Goal: Transaction & Acquisition: Purchase product/service

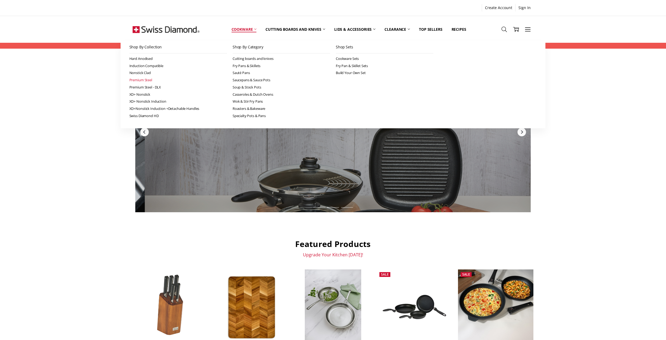
click at [175, 83] on link "Premium Steel" at bounding box center [178, 80] width 98 height 7
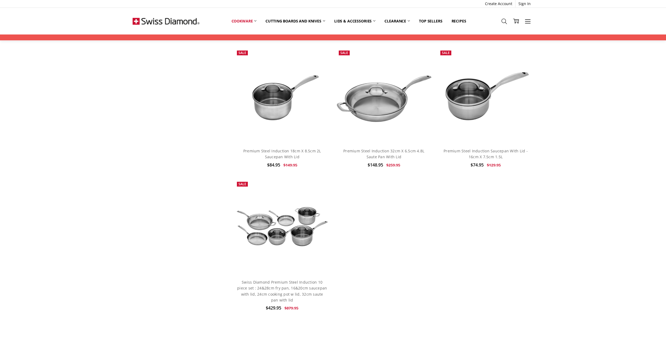
scroll to position [696, 0]
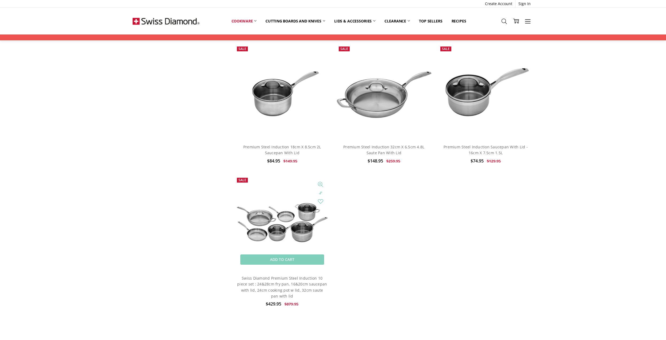
click at [285, 218] on img at bounding box center [282, 222] width 96 height 43
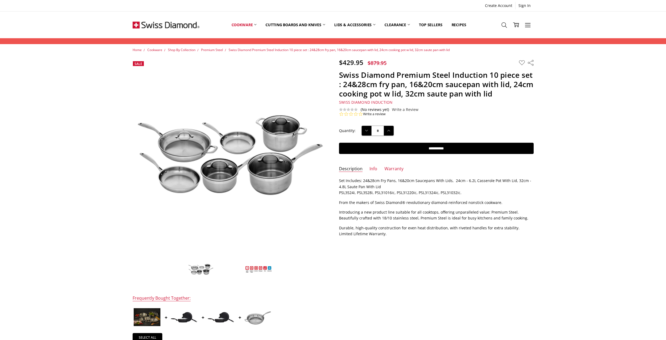
click at [224, 157] on img at bounding box center [234, 156] width 342 height 155
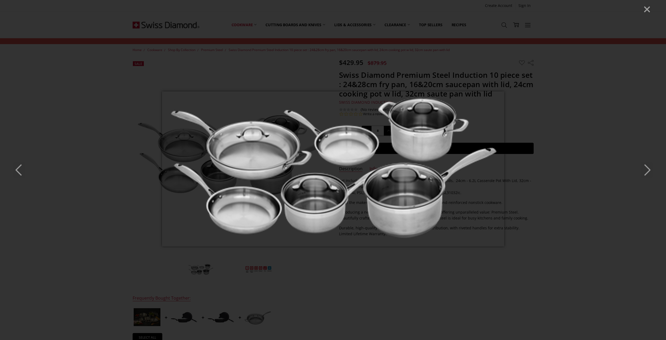
click at [651, 173] on icon "Next" at bounding box center [647, 170] width 12 height 16
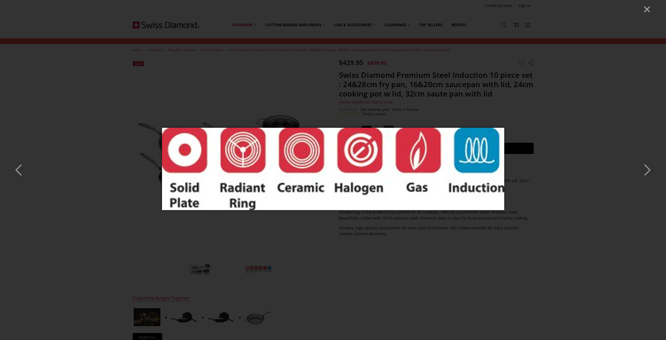
click at [651, 172] on icon "Next" at bounding box center [647, 170] width 12 height 16
click at [650, 171] on icon "Next" at bounding box center [647, 170] width 12 height 16
click at [648, 11] on icon "Close" at bounding box center [647, 9] width 8 height 8
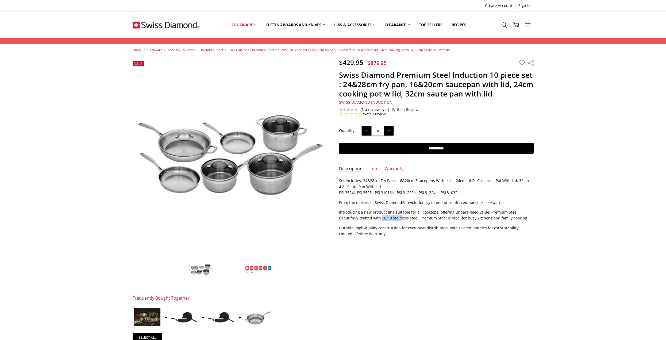
drag, startPoint x: 361, startPoint y: 218, endPoint x: 380, endPoint y: 220, distance: 19.7
click at [380, 220] on p "Introducing a new product line suitable for all cooktops, offering unparalleled…" at bounding box center [436, 215] width 195 height 12
click at [396, 221] on p "Introducing a new product line suitable for all cooktops, offering unparalleled…" at bounding box center [436, 215] width 195 height 12
drag, startPoint x: 344, startPoint y: 61, endPoint x: 353, endPoint y: 63, distance: 9.3
click at [350, 63] on span "$429.95" at bounding box center [351, 62] width 24 height 9
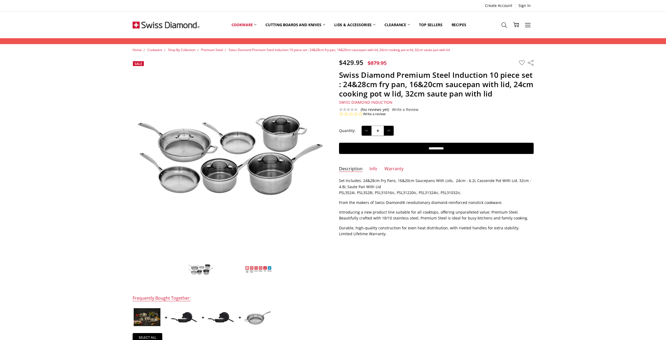
click at [357, 76] on h1 "Swiss Diamond Premium Steel Induction 10 piece set : 24&28cm fry pan, 16&20cm s…" at bounding box center [436, 84] width 195 height 28
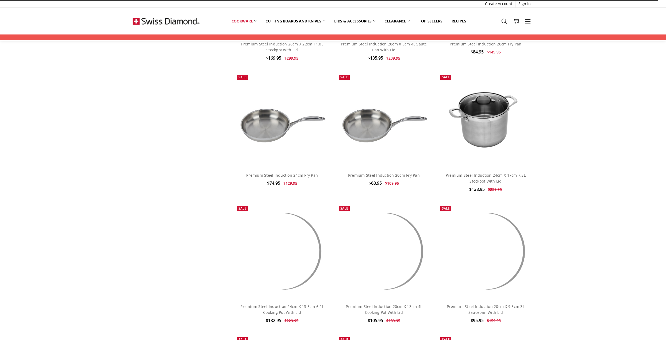
scroll to position [398, 0]
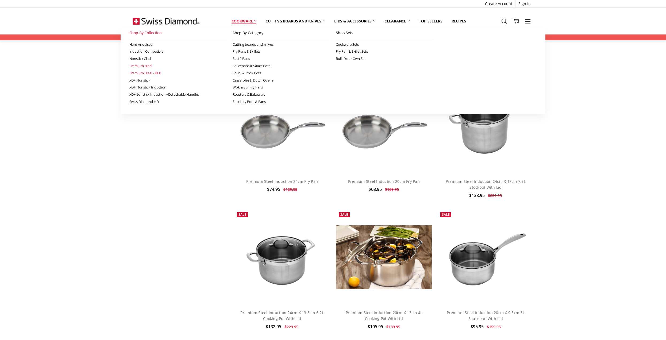
click at [166, 73] on link "Premium Steel - DLX" at bounding box center [178, 73] width 98 height 7
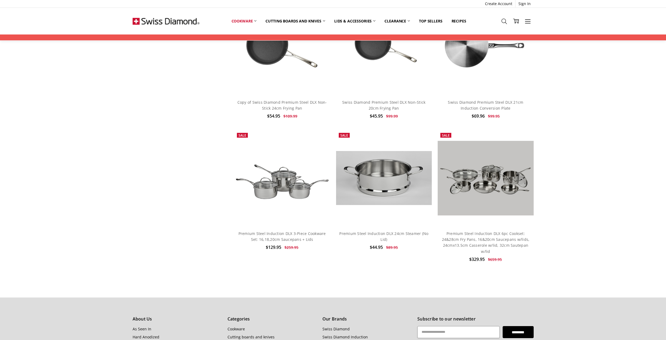
scroll to position [348, 0]
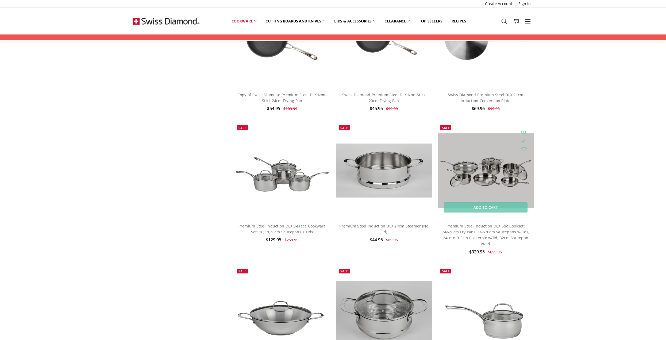
click at [487, 172] on img at bounding box center [486, 171] width 96 height 75
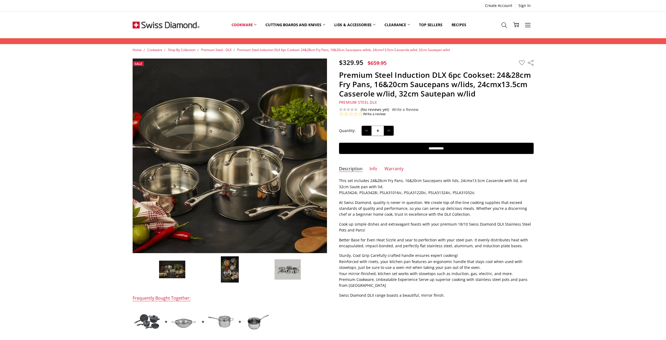
click at [210, 174] on img at bounding box center [244, 153] width 342 height 228
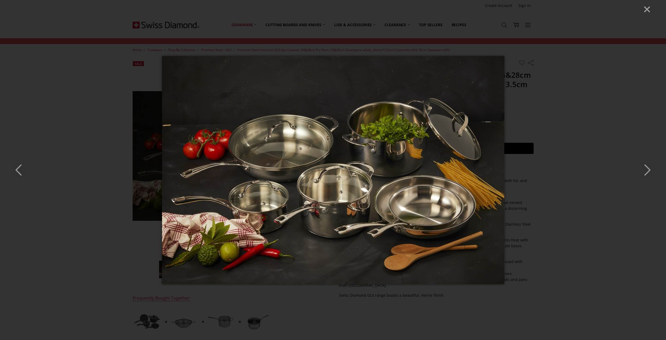
click at [651, 166] on icon "Next" at bounding box center [647, 170] width 12 height 16
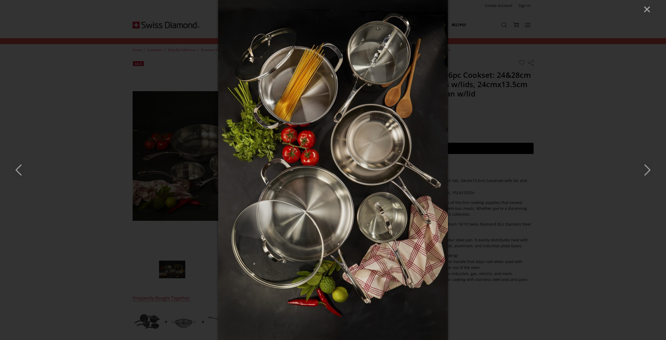
click at [650, 166] on icon "Next" at bounding box center [647, 170] width 12 height 16
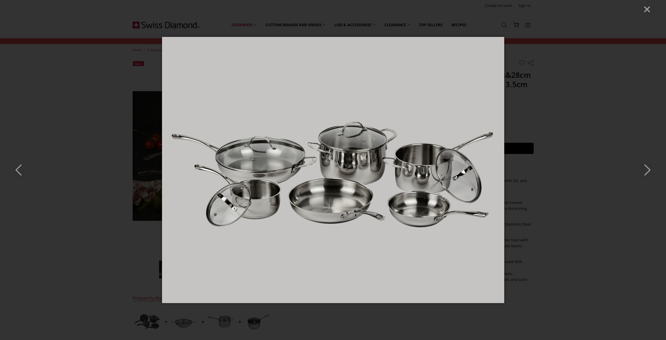
click at [648, 166] on icon "Next" at bounding box center [647, 170] width 12 height 16
click at [646, 11] on line "Close" at bounding box center [647, 9] width 5 height 5
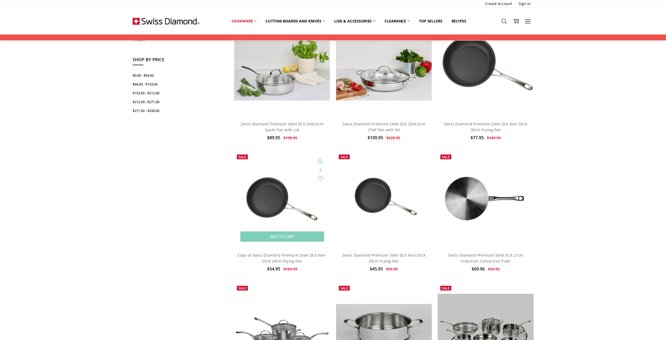
scroll to position [27, 0]
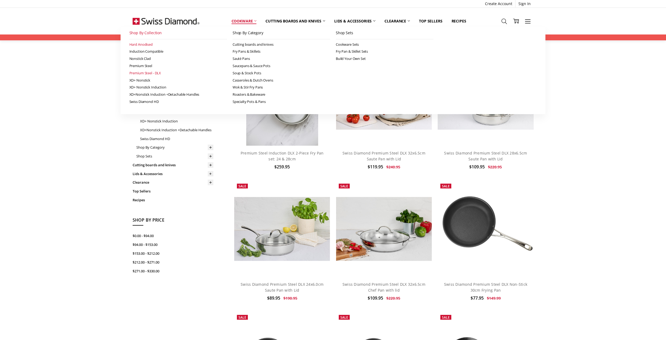
click at [168, 45] on link "Hard Anodised" at bounding box center [178, 44] width 98 height 7
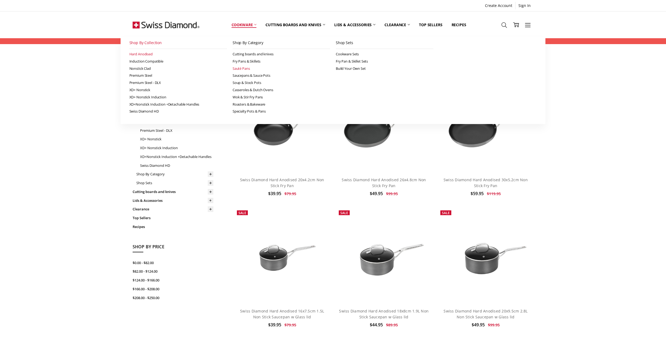
click at [269, 68] on link "Sauté Pans" at bounding box center [282, 68] width 98 height 7
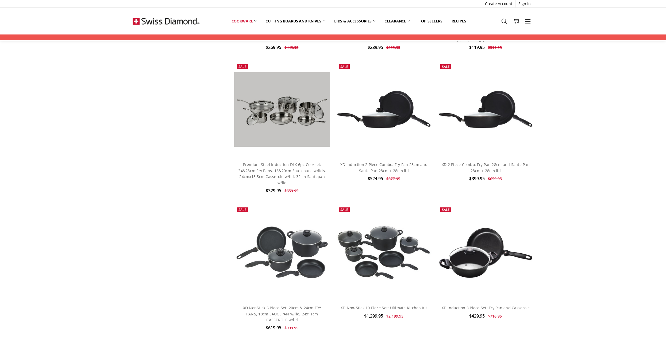
scroll to position [535, 0]
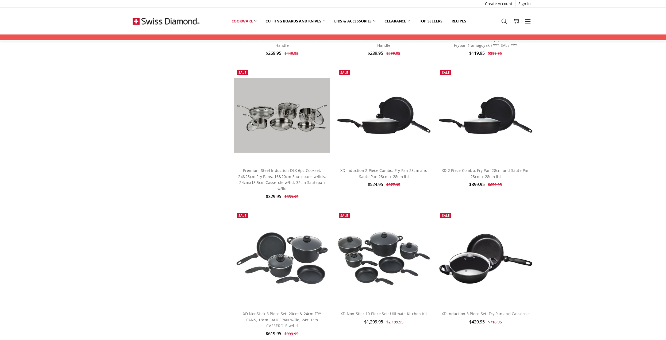
click at [166, 19] on img at bounding box center [166, 21] width 67 height 27
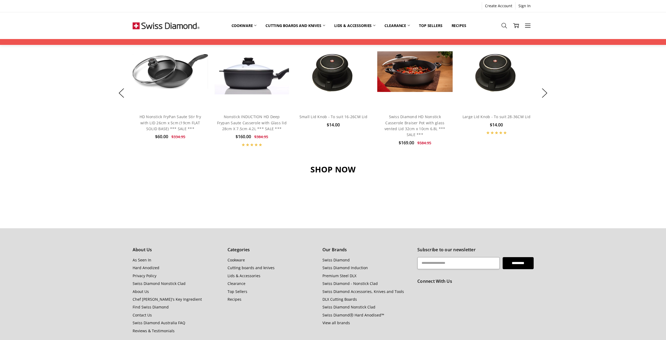
scroll to position [505, 0]
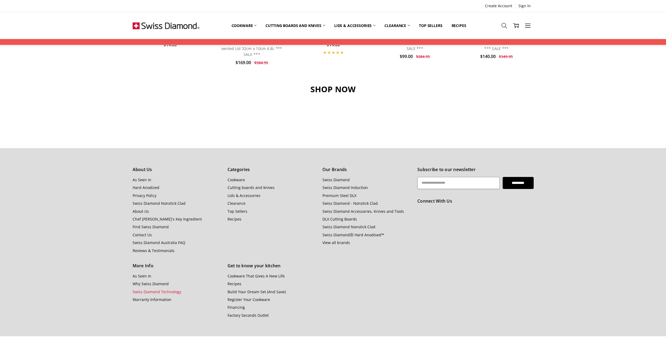
click at [176, 289] on link "Swiss Diamond Technology" at bounding box center [157, 291] width 49 height 5
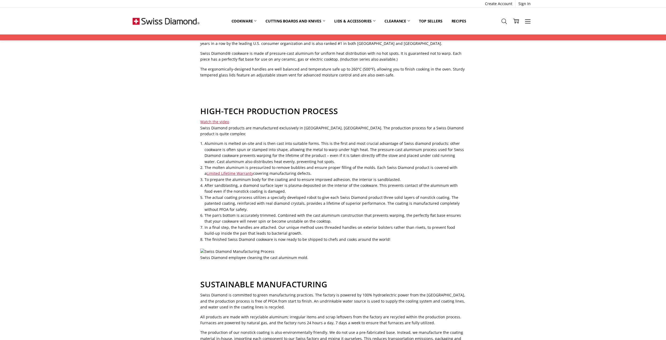
scroll to position [80, 0]
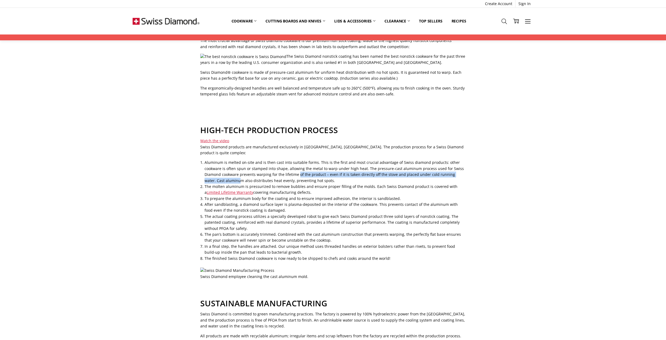
drag, startPoint x: 238, startPoint y: 173, endPoint x: 304, endPoint y: 169, distance: 66.7
click at [299, 170] on li "Aluminum is melted on-site and is then cast into suitable forms. This is the fi…" at bounding box center [335, 172] width 261 height 24
click at [304, 173] on li "Aluminum is melted on-site and is then cast into suitable forms. This is the fi…" at bounding box center [335, 172] width 261 height 24
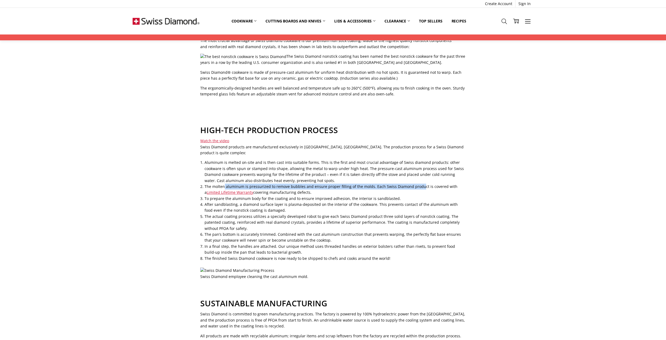
drag, startPoint x: 231, startPoint y: 181, endPoint x: 425, endPoint y: 181, distance: 194.0
click at [419, 184] on li "The molten aluminum is pressurized to remove bubbles and ensure proper filling …" at bounding box center [335, 190] width 261 height 12
click at [414, 184] on li "The molten aluminum is pressurized to remove bubbles and ensure proper filling …" at bounding box center [335, 190] width 261 height 12
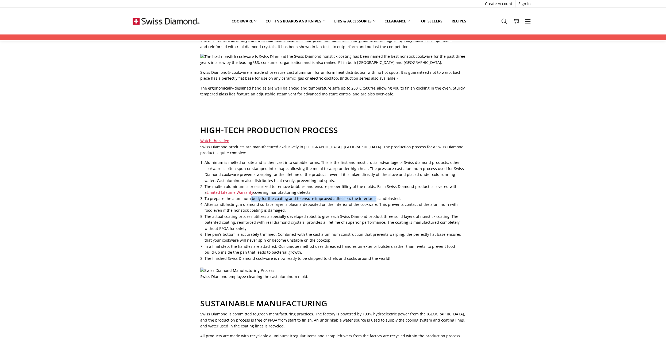
drag, startPoint x: 249, startPoint y: 193, endPoint x: 377, endPoint y: 191, distance: 128.2
click at [371, 196] on li "To prepare the aluminum body for the coating and to ensure improved adhesion, t…" at bounding box center [335, 199] width 261 height 6
drag, startPoint x: 276, startPoint y: 202, endPoint x: 362, endPoint y: 201, distance: 86.2
click at [361, 202] on li "After sandblasting, a diamond surface layer is plasma-deposited on the interior…" at bounding box center [335, 208] width 261 height 12
drag, startPoint x: 262, startPoint y: 212, endPoint x: 374, endPoint y: 208, distance: 112.2
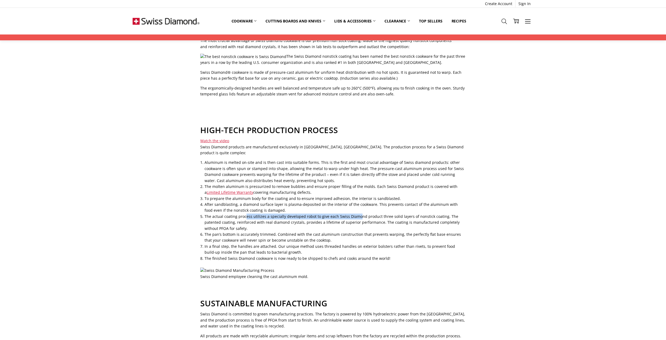
click at [356, 214] on li "The actual coating process utilizes a specially developed robot to give each Sw…" at bounding box center [335, 223] width 261 height 18
drag, startPoint x: 297, startPoint y: 217, endPoint x: 359, endPoint y: 216, distance: 61.8
click at [359, 216] on li "The actual coating process utilizes a specially developed robot to give each Sw…" at bounding box center [335, 223] width 261 height 18
drag, startPoint x: 251, startPoint y: 229, endPoint x: 336, endPoint y: 229, distance: 85.4
click at [334, 232] on li "The pan’s bottom is accurately trimmed. Combined with the cast aluminum constru…" at bounding box center [335, 238] width 261 height 12
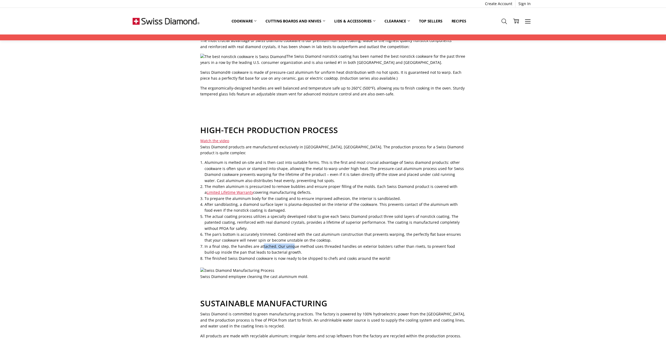
drag, startPoint x: 281, startPoint y: 239, endPoint x: 290, endPoint y: 238, distance: 9.1
click at [292, 244] on li "In a final step, the handles are attached. Our unique method uses threaded hand…" at bounding box center [335, 250] width 261 height 12
drag, startPoint x: 240, startPoint y: 248, endPoint x: 273, endPoint y: 248, distance: 32.9
click at [273, 248] on li "In a final step, the handles are attached. Our unique method uses threaded hand…" at bounding box center [335, 250] width 261 height 12
drag, startPoint x: 273, startPoint y: 253, endPoint x: 292, endPoint y: 254, distance: 18.5
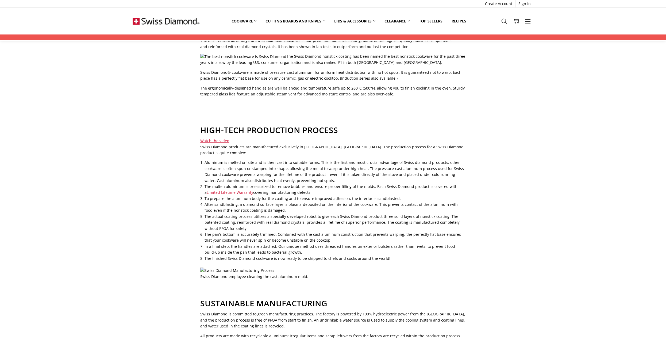
click at [274, 256] on li "The finished Swiss Diamond cookware is now ready to be shipped to chefs and coo…" at bounding box center [335, 259] width 261 height 6
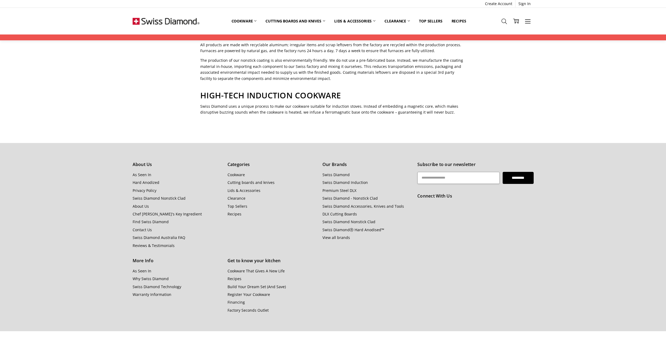
scroll to position [375, 0]
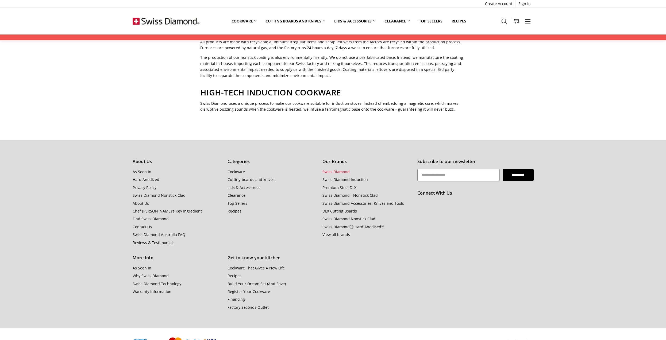
click at [343, 169] on link "Swiss Diamond" at bounding box center [336, 171] width 27 height 5
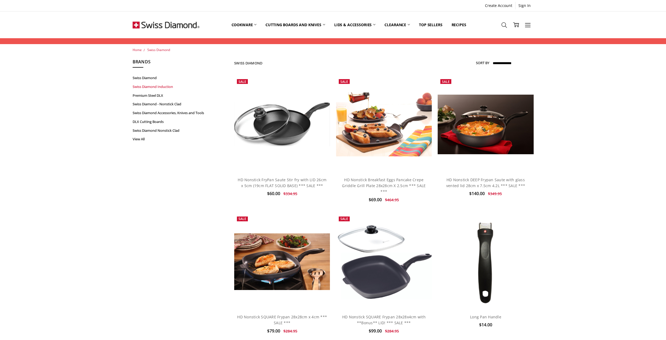
click at [158, 87] on link "Swiss Diamond Induction" at bounding box center [173, 86] width 81 height 9
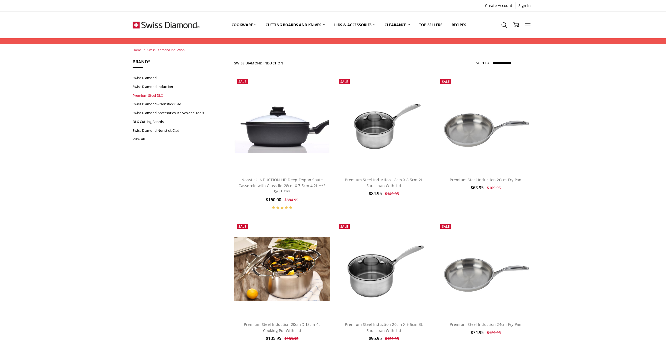
click at [153, 96] on link "Premium Steel DLX" at bounding box center [173, 95] width 81 height 9
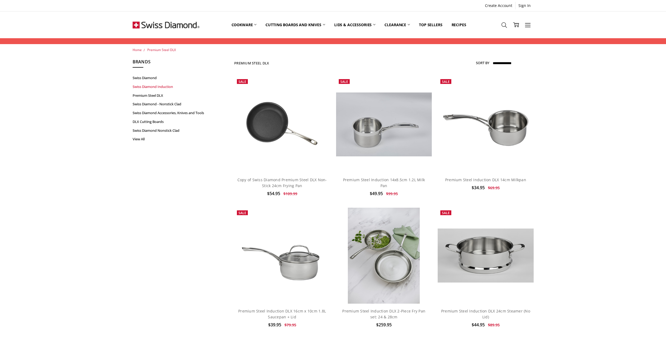
click at [162, 86] on link "Swiss Diamond Induction" at bounding box center [173, 86] width 81 height 9
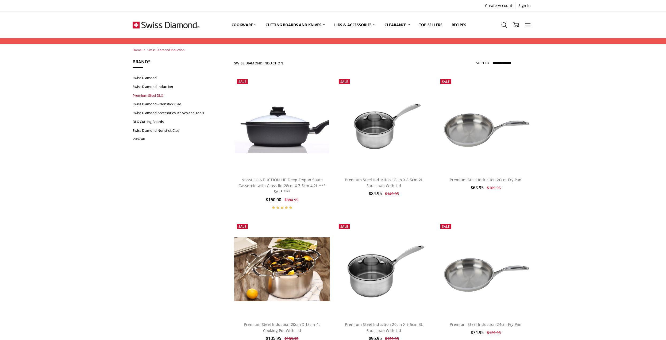
click at [157, 93] on link "Premium Steel DLX" at bounding box center [173, 95] width 81 height 9
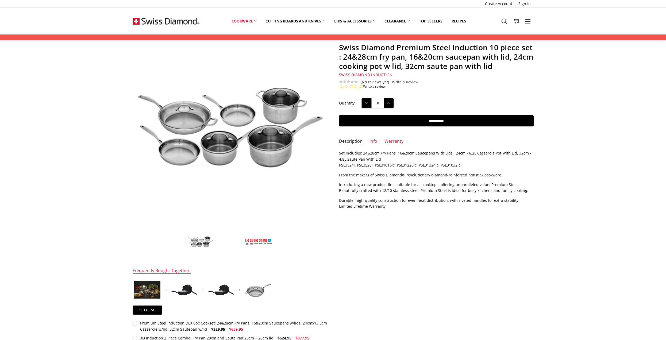
scroll to position [27, 0]
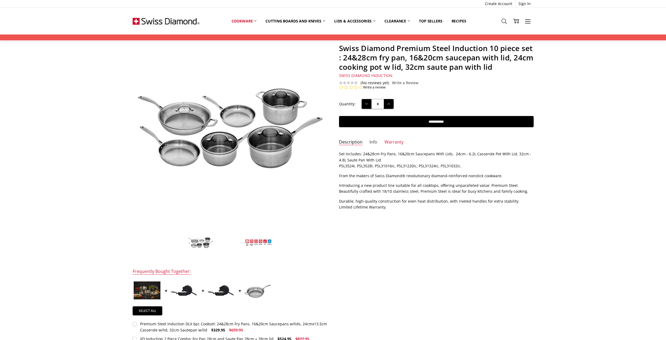
click at [373, 140] on link "Info" at bounding box center [374, 142] width 8 height 6
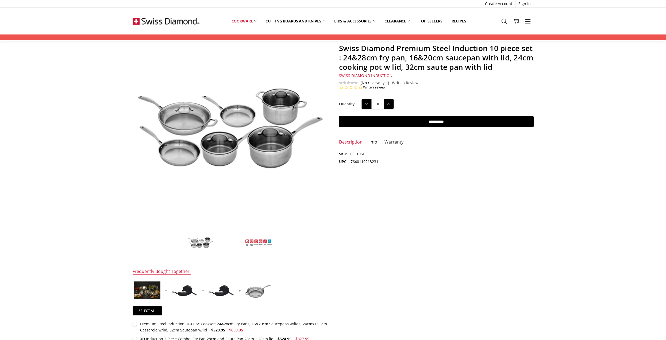
click at [395, 140] on link "Warranty" at bounding box center [394, 142] width 19 height 6
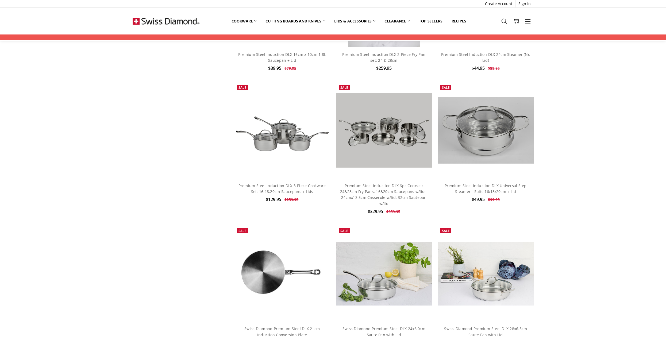
scroll to position [241, 0]
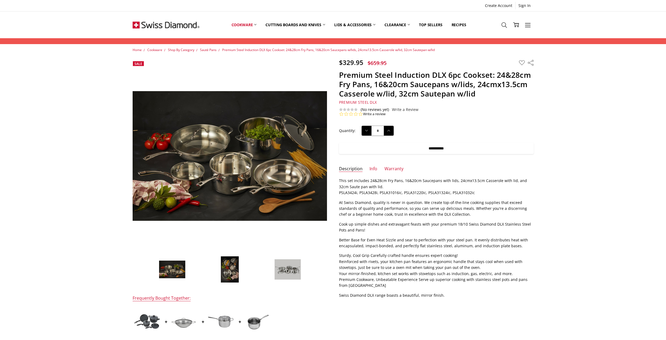
click at [447, 150] on input "**********" at bounding box center [436, 148] width 195 height 11
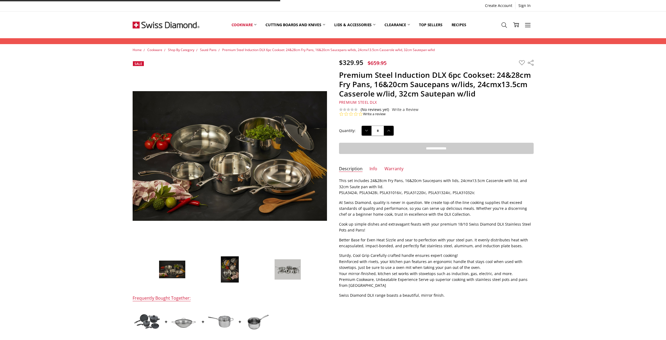
type input "**********"
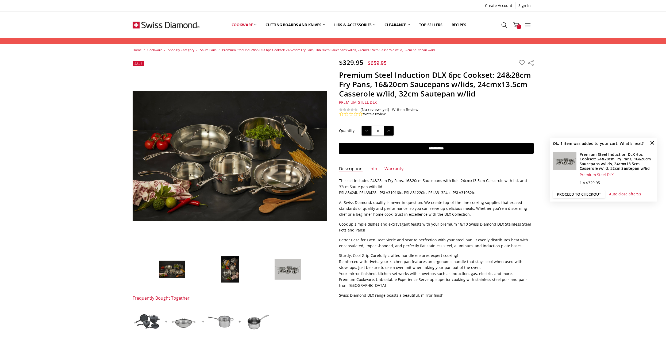
click at [567, 195] on link "Proceed to checkout" at bounding box center [579, 195] width 52 height 8
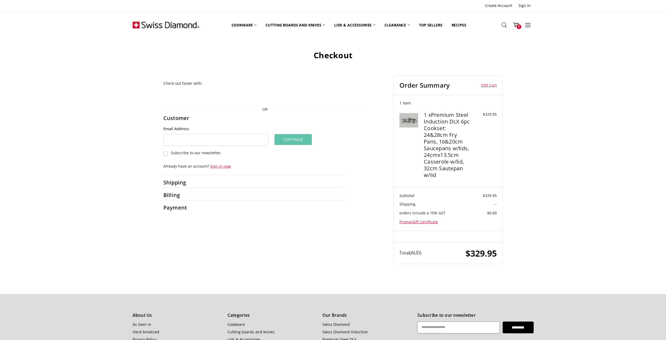
click at [185, 151] on span "Subscribe to our newsletter." at bounding box center [196, 152] width 51 height 5
click at [235, 182] on div at bounding box center [274, 183] width 142 height 7
click at [224, 141] on input "Email Address" at bounding box center [216, 140] width 106 height 12
type input "**********"
click at [305, 142] on button "Continue" at bounding box center [294, 139] width 38 height 11
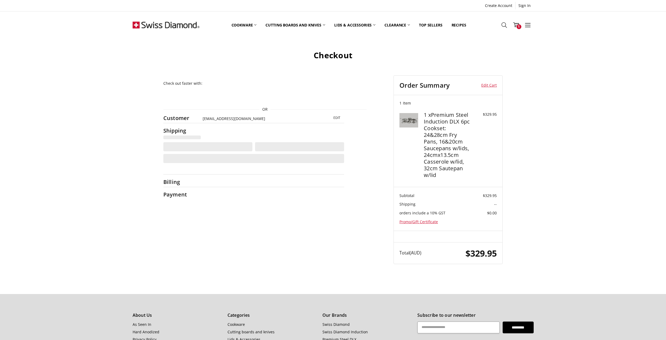
select select "**"
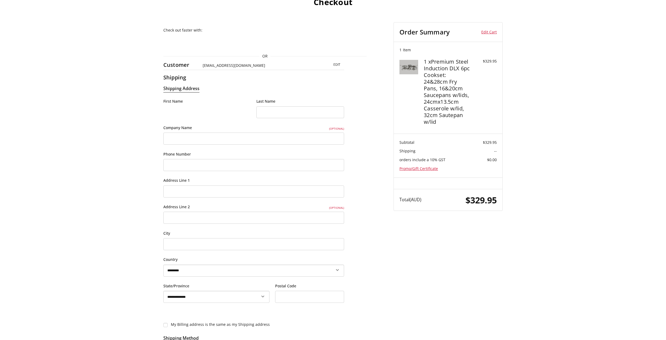
scroll to position [54, 0]
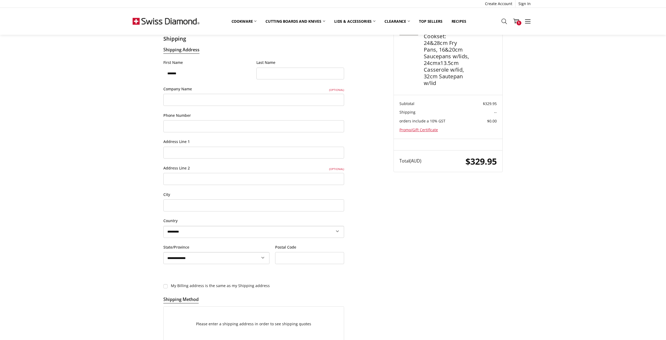
type input "*******"
type input "****"
type input "**********"
select select "***"
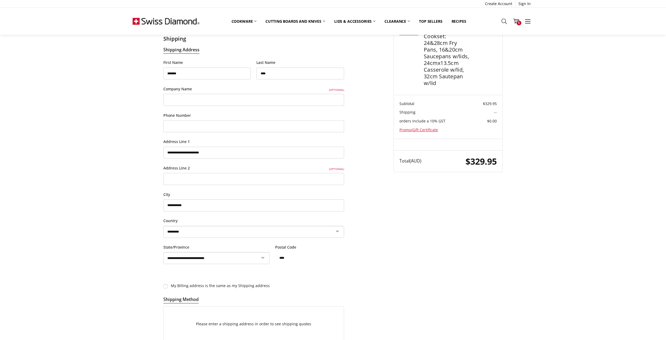
type input "****"
drag, startPoint x: 97, startPoint y: 244, endPoint x: 99, endPoint y: 236, distance: 8.0
click at [97, 243] on div "**********" at bounding box center [333, 184] width 666 height 470
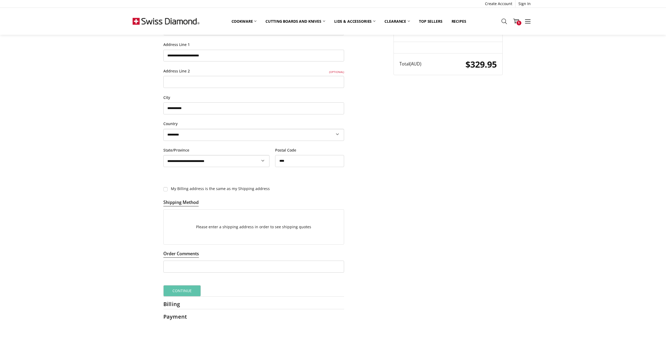
scroll to position [161, 0]
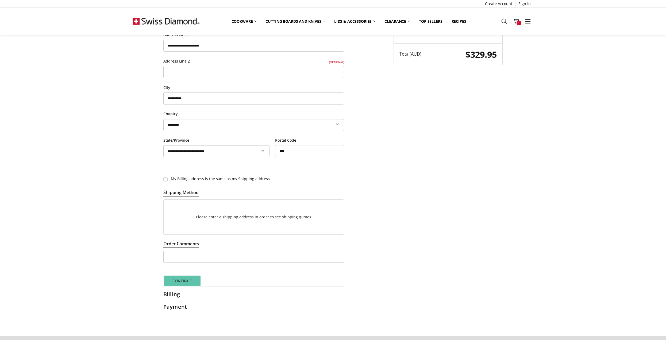
click at [187, 281] on button "Continue" at bounding box center [182, 281] width 38 height 11
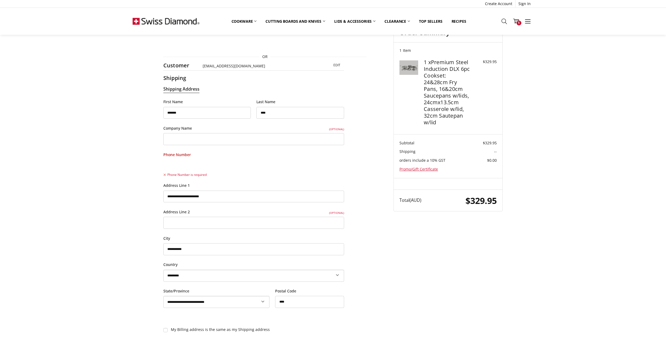
scroll to position [8, 0]
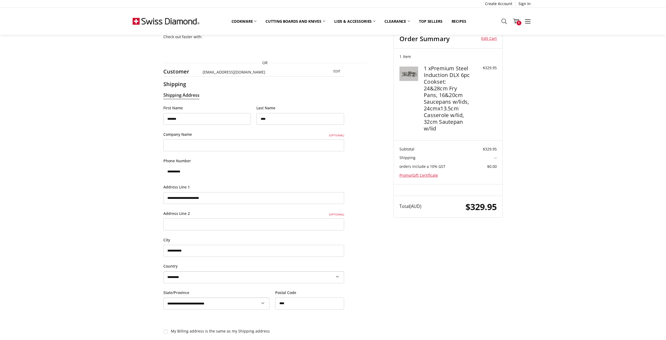
type input "**********"
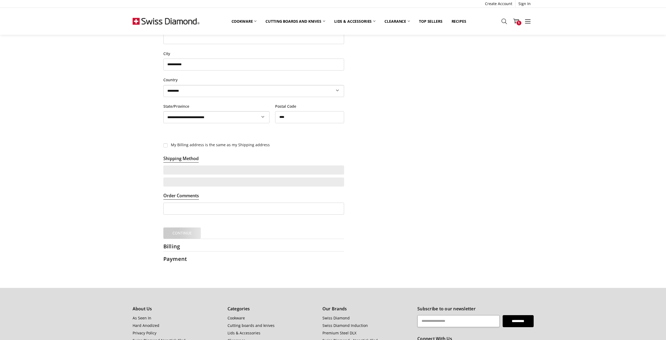
scroll to position [195, 0]
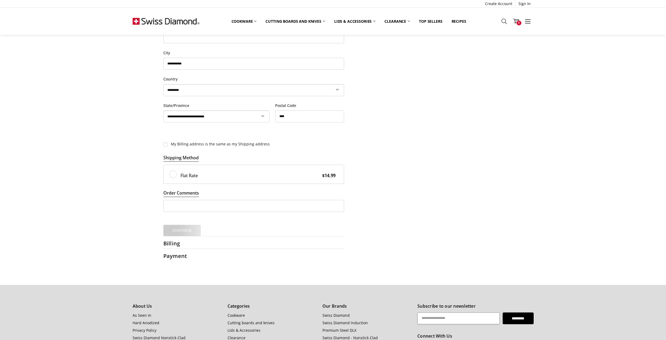
click at [143, 219] on div "**********" at bounding box center [333, 48] width 401 height 426
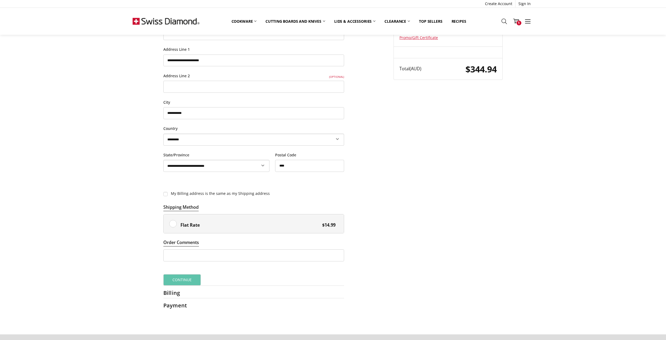
scroll to position [187, 0]
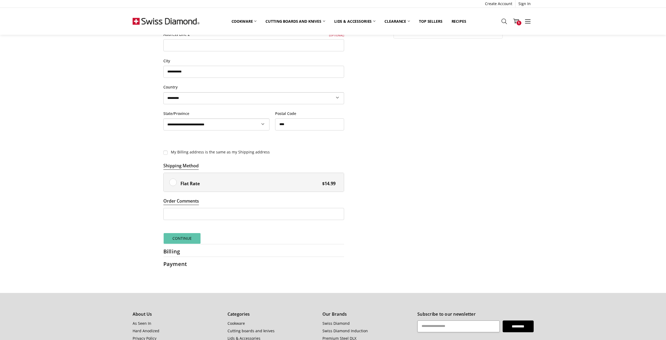
click at [173, 237] on button "Continue" at bounding box center [182, 238] width 38 height 11
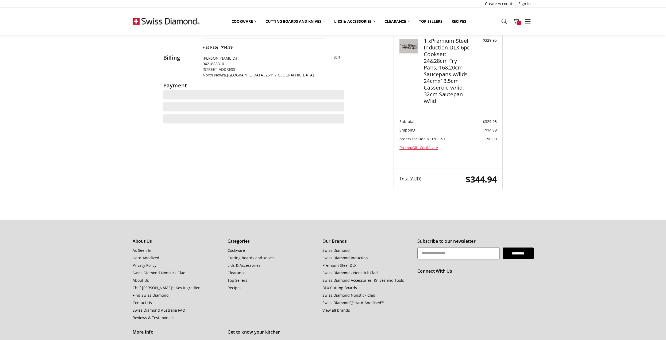
scroll to position [0, 0]
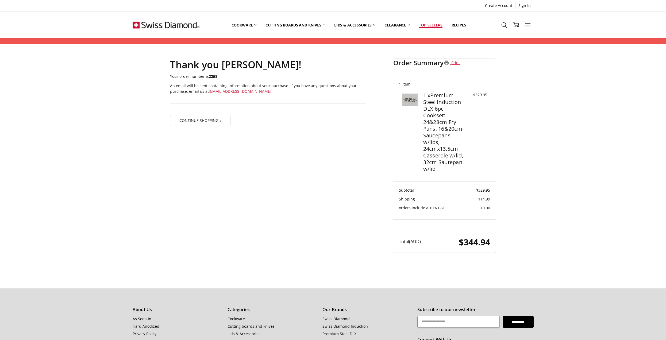
click at [425, 25] on link "Top Sellers" at bounding box center [431, 25] width 32 height 24
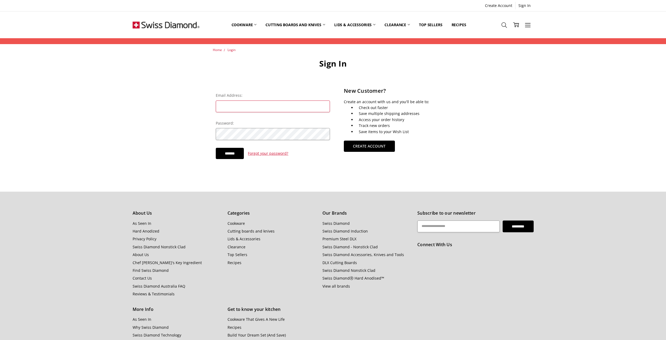
click at [256, 106] on input "Email Address:" at bounding box center [273, 107] width 115 height 12
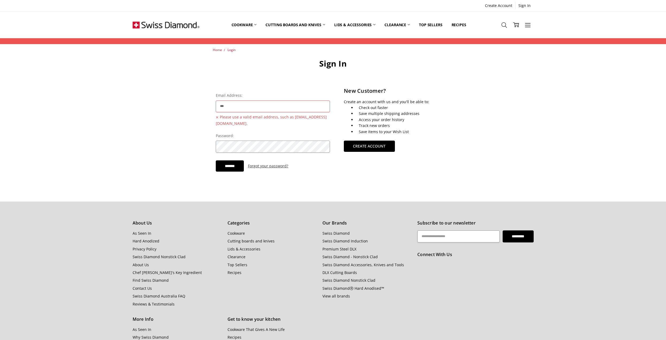
type input "***"
click at [276, 163] on link "Forgot your password?" at bounding box center [268, 166] width 40 height 6
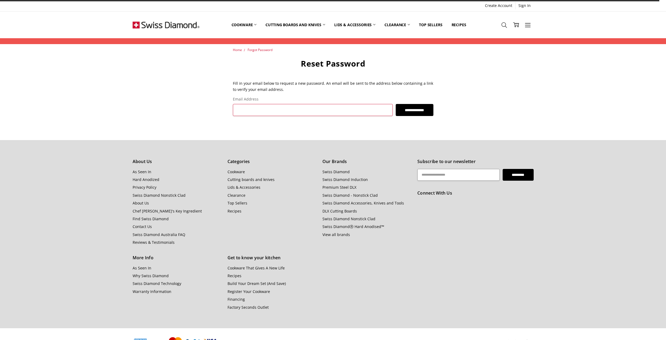
click at [294, 111] on input "Email Address" at bounding box center [313, 110] width 160 height 12
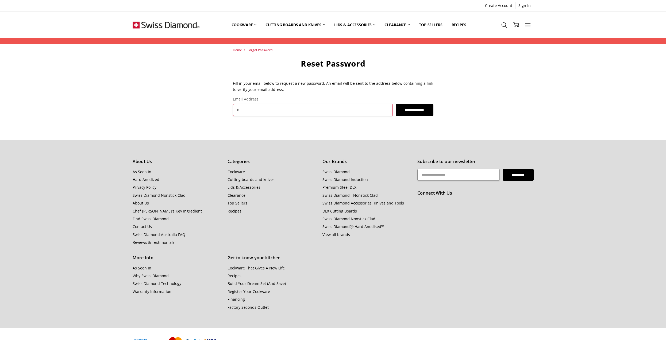
type input "**********"
click at [416, 110] on input "**********" at bounding box center [415, 110] width 38 height 12
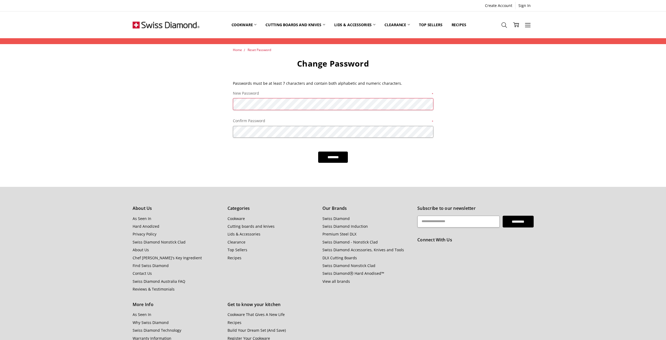
click at [210, 109] on div "Home Reset Password Change Password Passwords must be at least 7 characters and…" at bounding box center [333, 105] width 425 height 116
click at [212, 111] on div "Home Reset Password Change Password Passwords must be at least 7 characters and…" at bounding box center [333, 105] width 425 height 116
click at [318, 152] on input "********" at bounding box center [333, 157] width 30 height 11
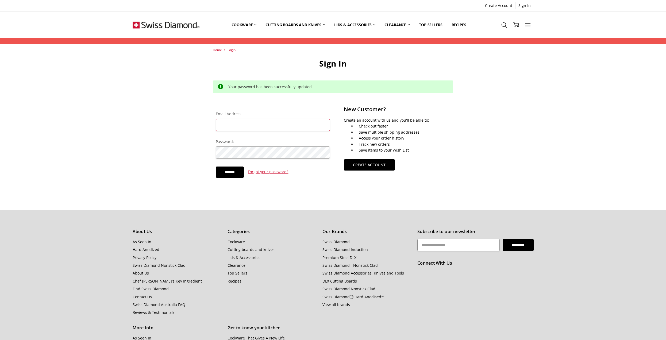
click at [283, 124] on input "Email Address:" at bounding box center [273, 125] width 115 height 12
type input "**********"
click at [216, 167] on input "*******" at bounding box center [230, 172] width 28 height 11
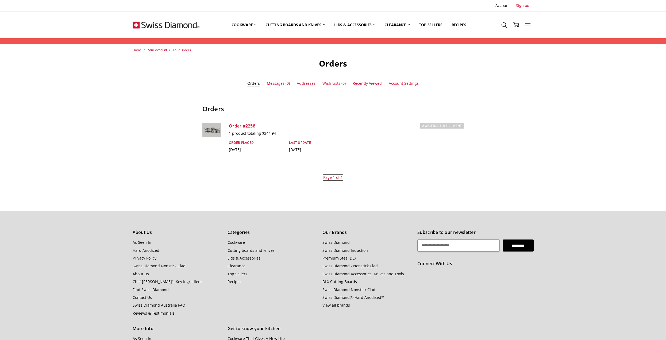
click at [530, 4] on link "Sign out" at bounding box center [523, 5] width 21 height 7
